Goal: Find specific page/section: Find specific page/section

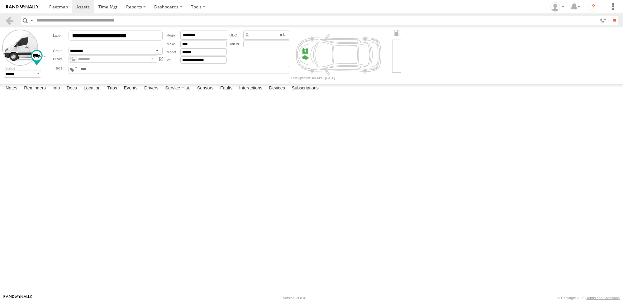
click at [110, 70] on input "text" at bounding box center [95, 69] width 30 height 5
type input "******"
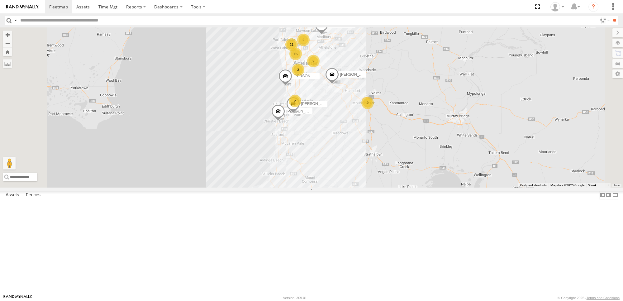
click at [0, 0] on div "S678CGD - Fridge It Sprinter" at bounding box center [0, 0] width 0 height 0
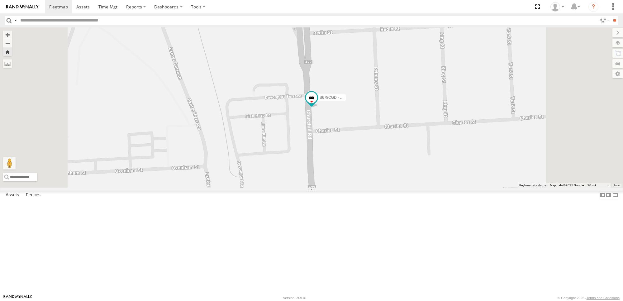
click at [0, 0] on link at bounding box center [0, 0] width 0 height 0
